Goal: Find specific fact: Find specific fact

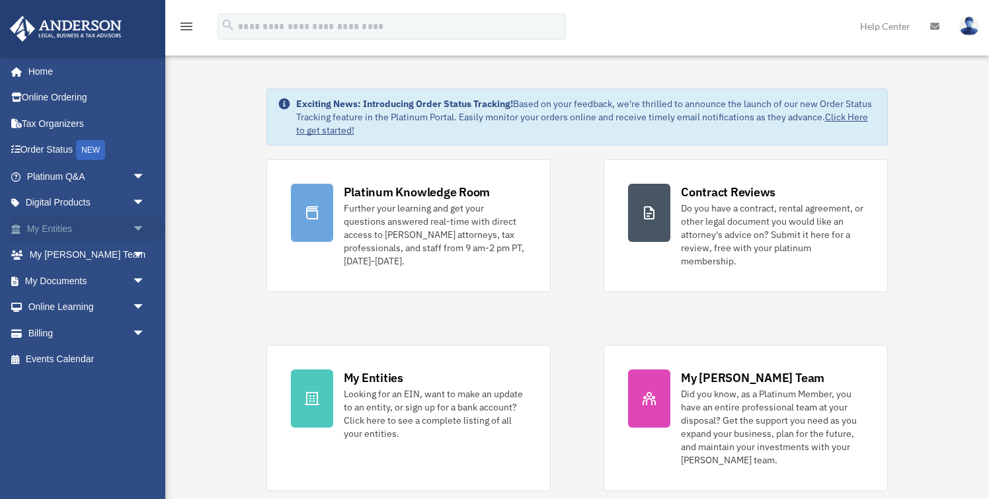
click at [71, 233] on link "My Entities arrow_drop_down" at bounding box center [87, 229] width 156 height 26
click at [140, 226] on span "arrow_drop_down" at bounding box center [145, 229] width 26 height 27
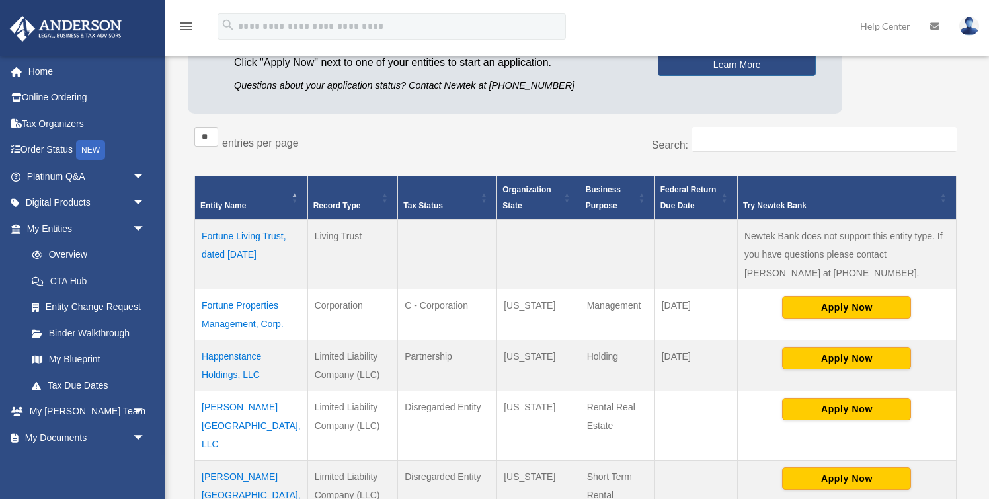
scroll to position [167, 0]
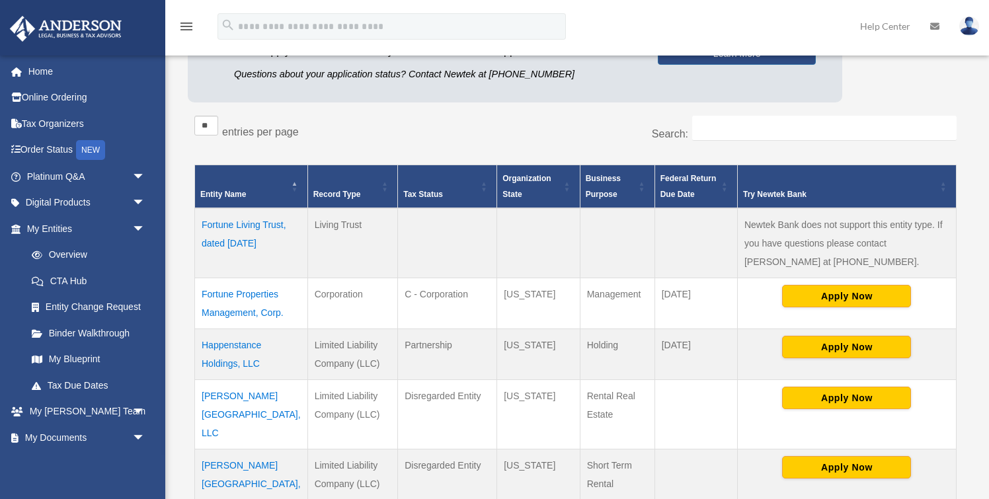
click at [219, 292] on td "Fortune Properties Management, Corp." at bounding box center [251, 303] width 113 height 51
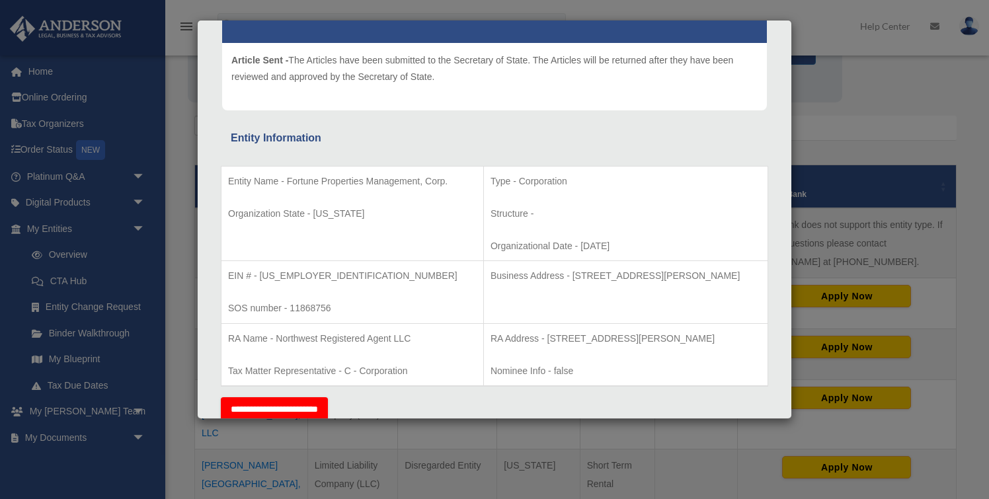
scroll to position [165, 0]
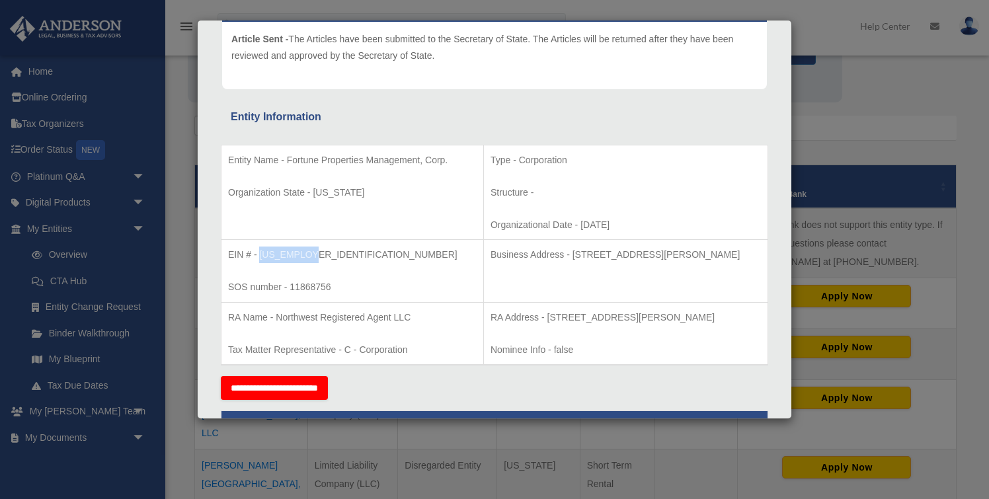
drag, startPoint x: 260, startPoint y: 253, endPoint x: 319, endPoint y: 252, distance: 58.9
click at [319, 253] on p "EIN # - 39-2986280" at bounding box center [352, 255] width 249 height 17
copy p "39-2986280"
drag, startPoint x: 548, startPoint y: 253, endPoint x: 757, endPoint y: 256, distance: 209.0
click at [757, 256] on p "Business Address - 3225 McLeod Dr, Suite 100, Las Vegas, NV 89121" at bounding box center [626, 255] width 271 height 17
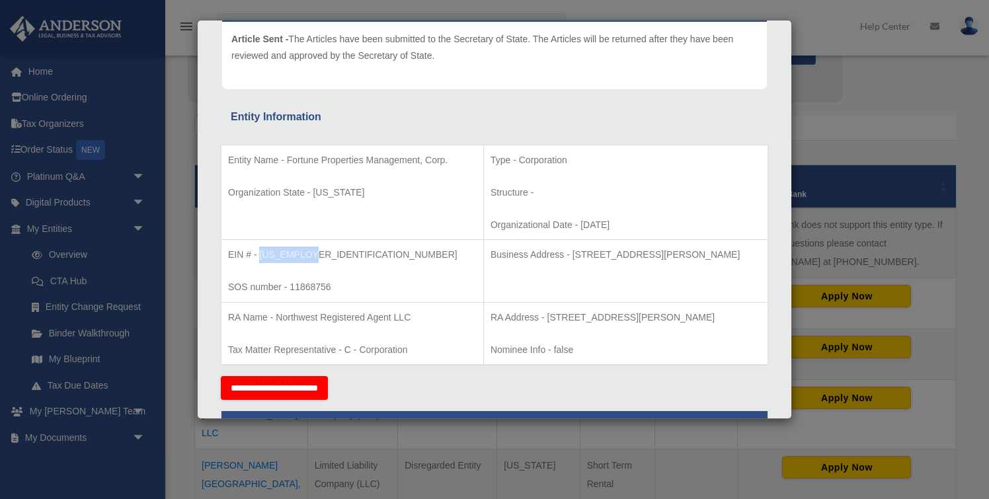
copy p "3225 McLeod Dr, Suite 100, Las Vegas, NV 89121"
